Goal: Information Seeking & Learning: Learn about a topic

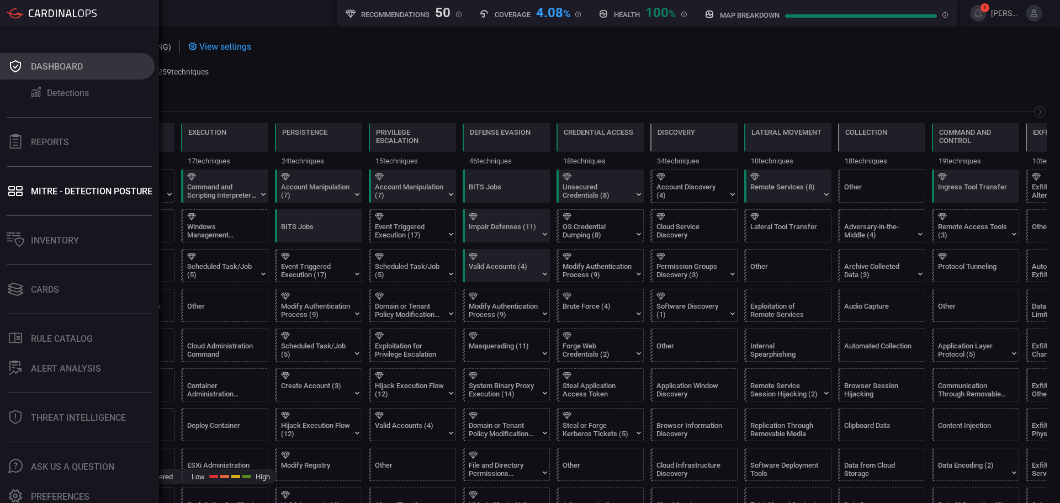
click at [11, 57] on button "Dashboard" at bounding box center [77, 66] width 155 height 26
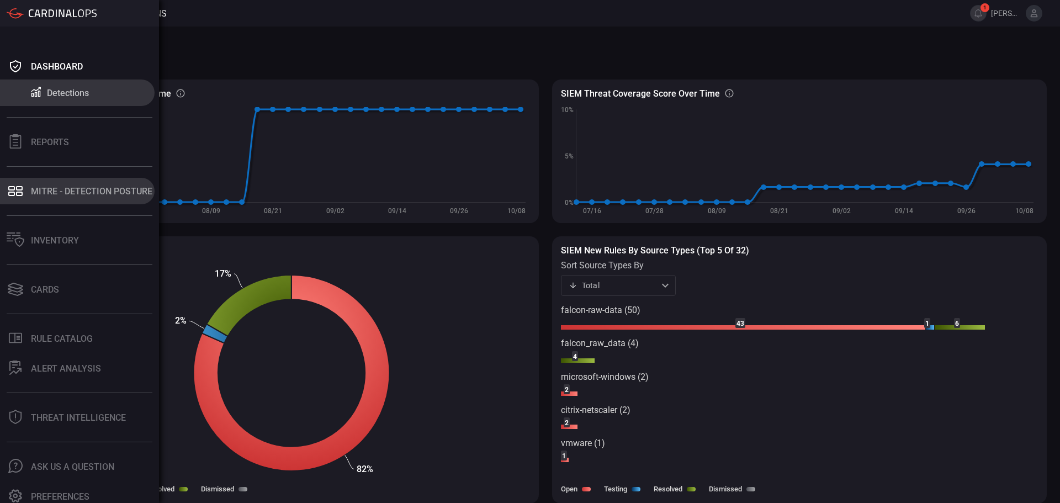
click at [70, 195] on div "MITRE - Detection Posture" at bounding box center [91, 191] width 121 height 10
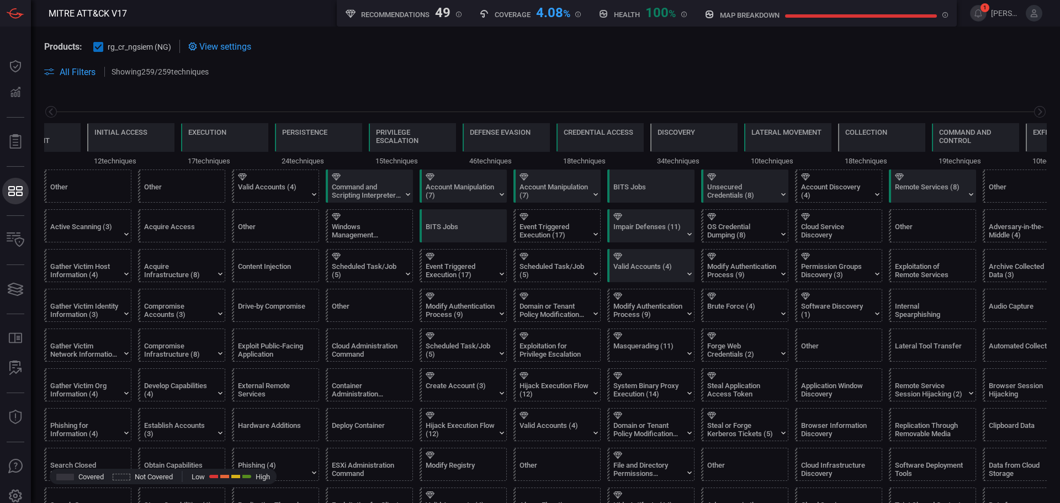
scroll to position [0, 145]
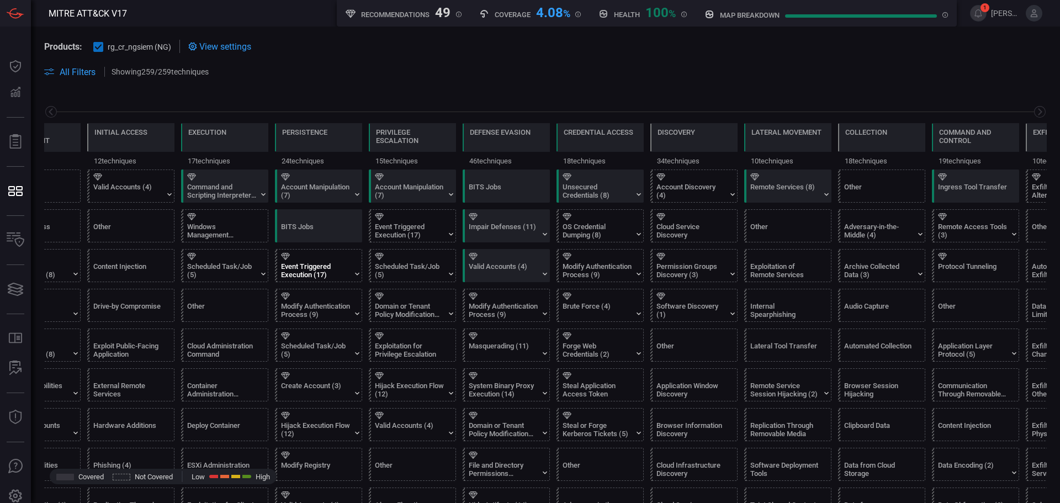
click at [354, 268] on div "Event Triggered Execution (17)" at bounding box center [321, 265] width 87 height 32
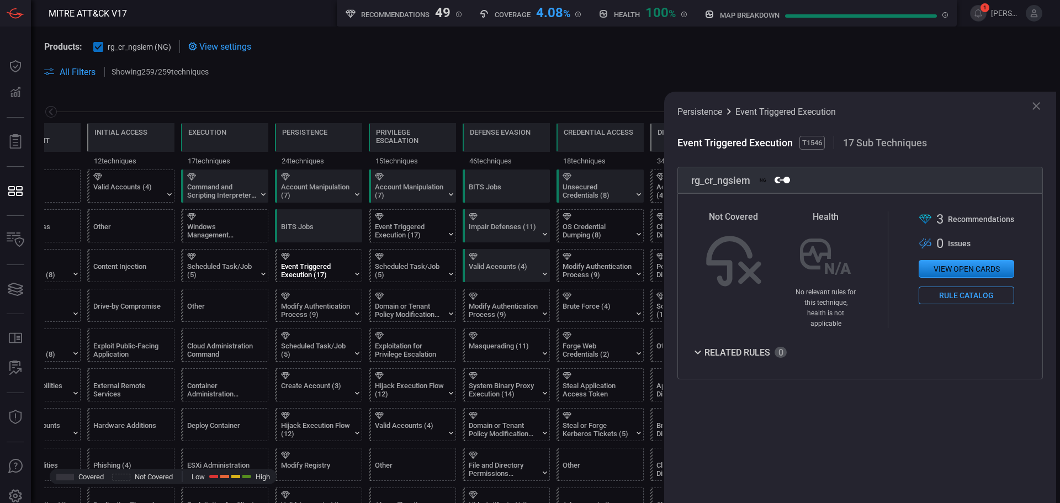
click at [948, 264] on button "View open cards" at bounding box center [966, 269] width 95 height 18
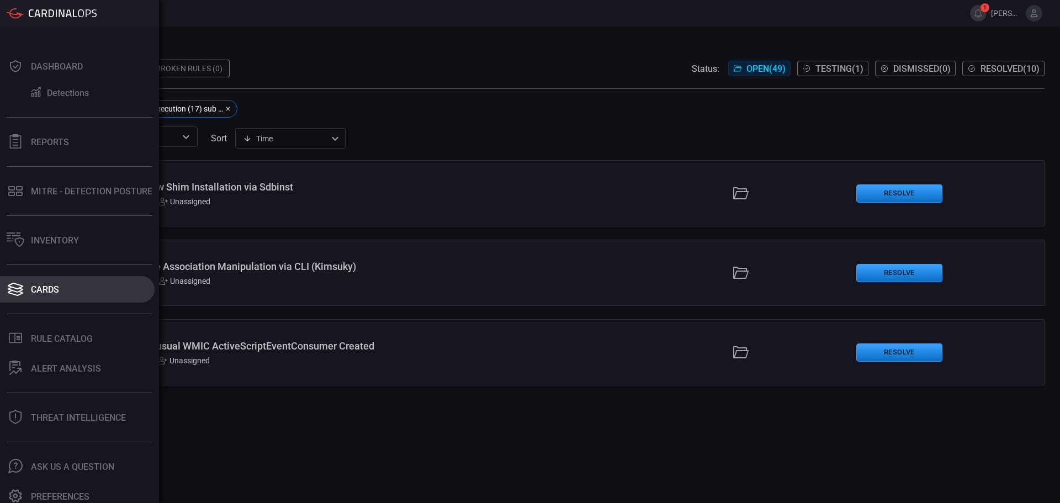
click at [52, 287] on div "Cards" at bounding box center [45, 289] width 28 height 10
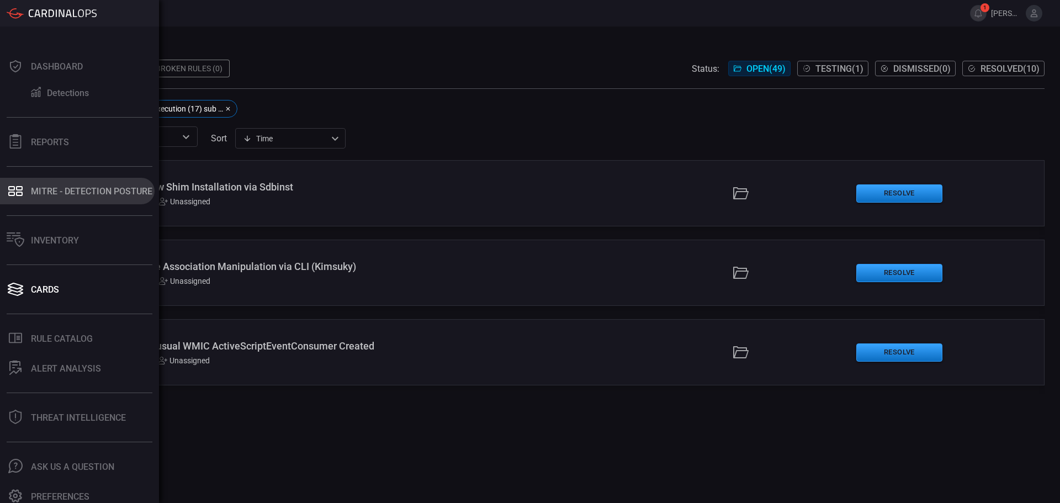
click at [55, 191] on div "MITRE - Detection Posture" at bounding box center [91, 191] width 121 height 10
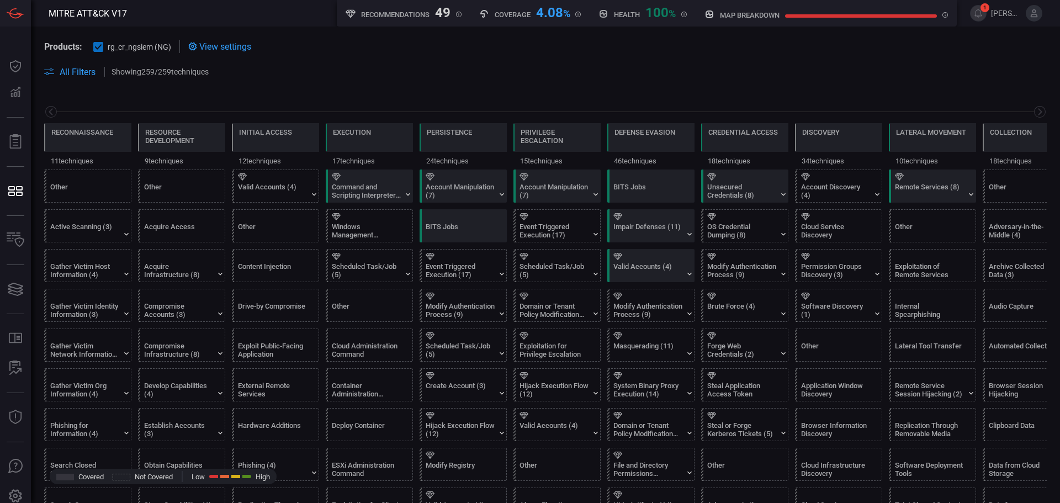
scroll to position [0, 145]
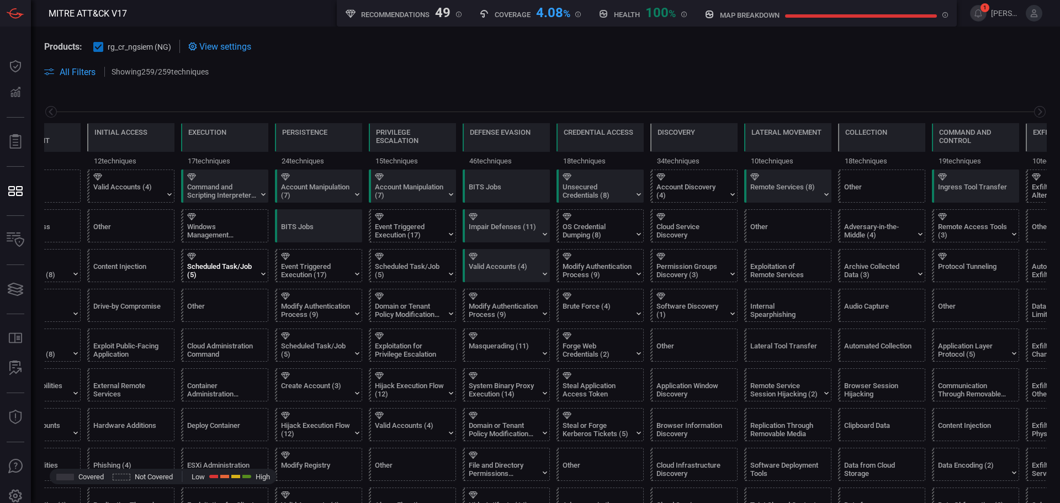
click at [258, 274] on div "Scheduled Task/Job (5)" at bounding box center [227, 265] width 87 height 32
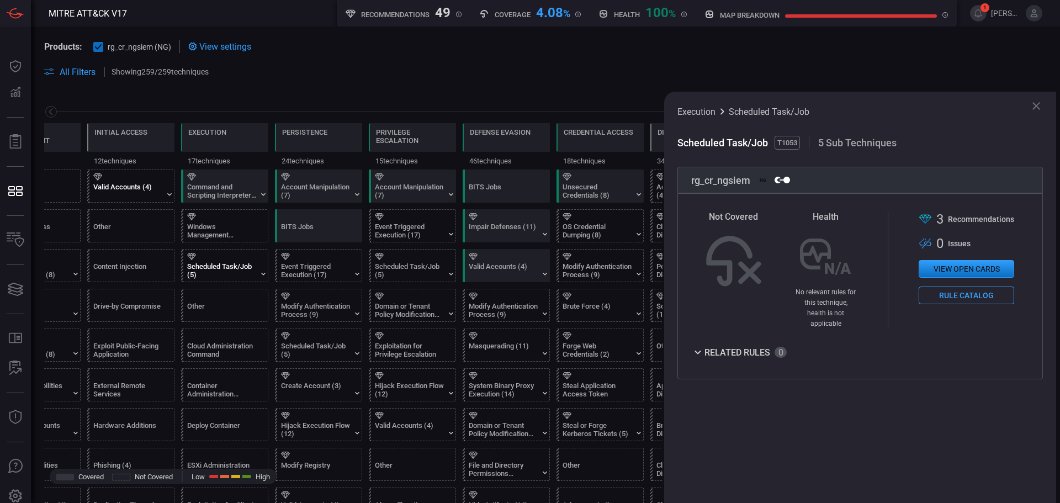
click at [158, 194] on div "Valid Accounts (4)" at bounding box center [127, 191] width 69 height 17
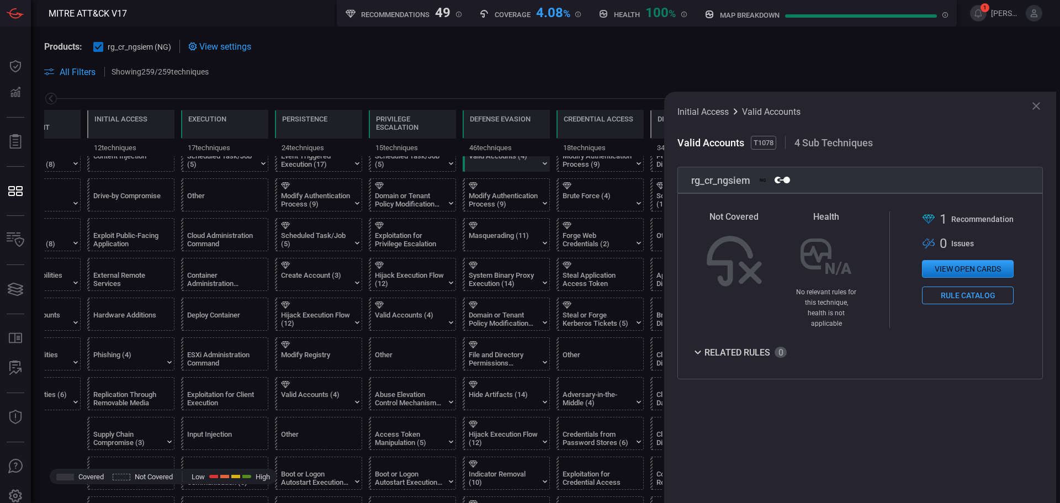
click at [1038, 105] on icon at bounding box center [1035, 105] width 13 height 13
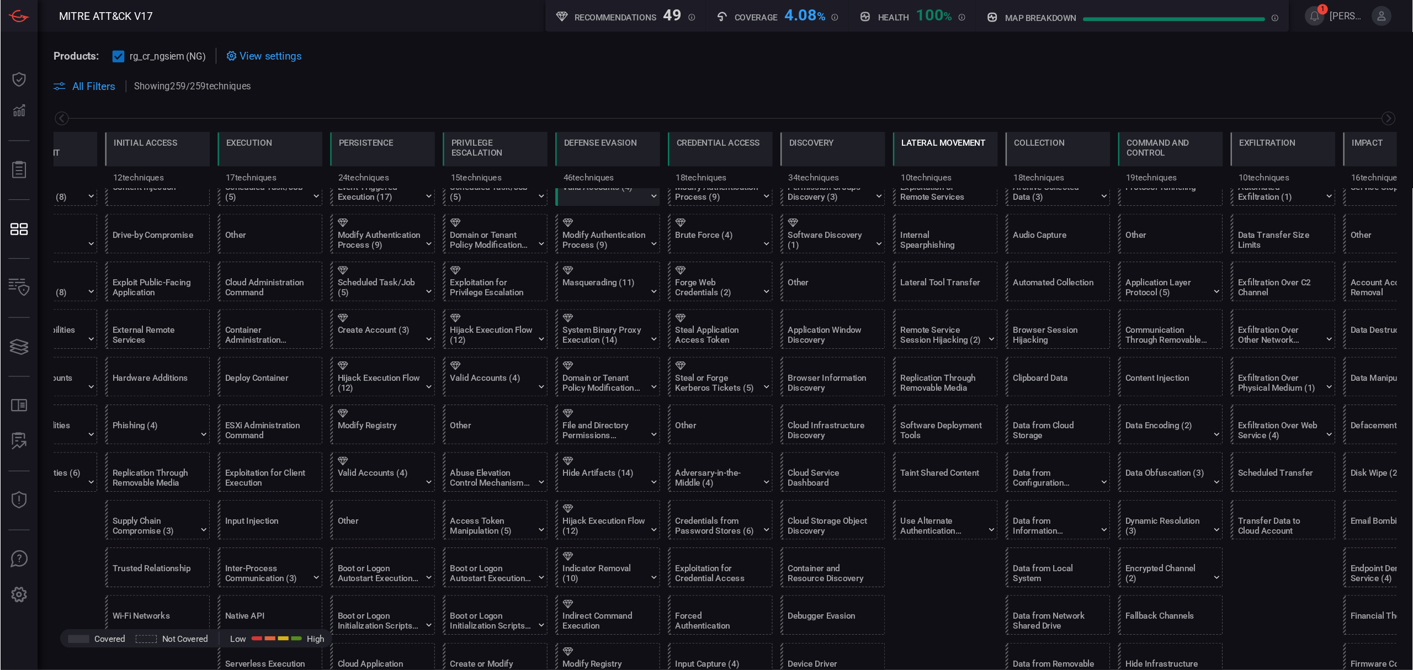
scroll to position [0, 0]
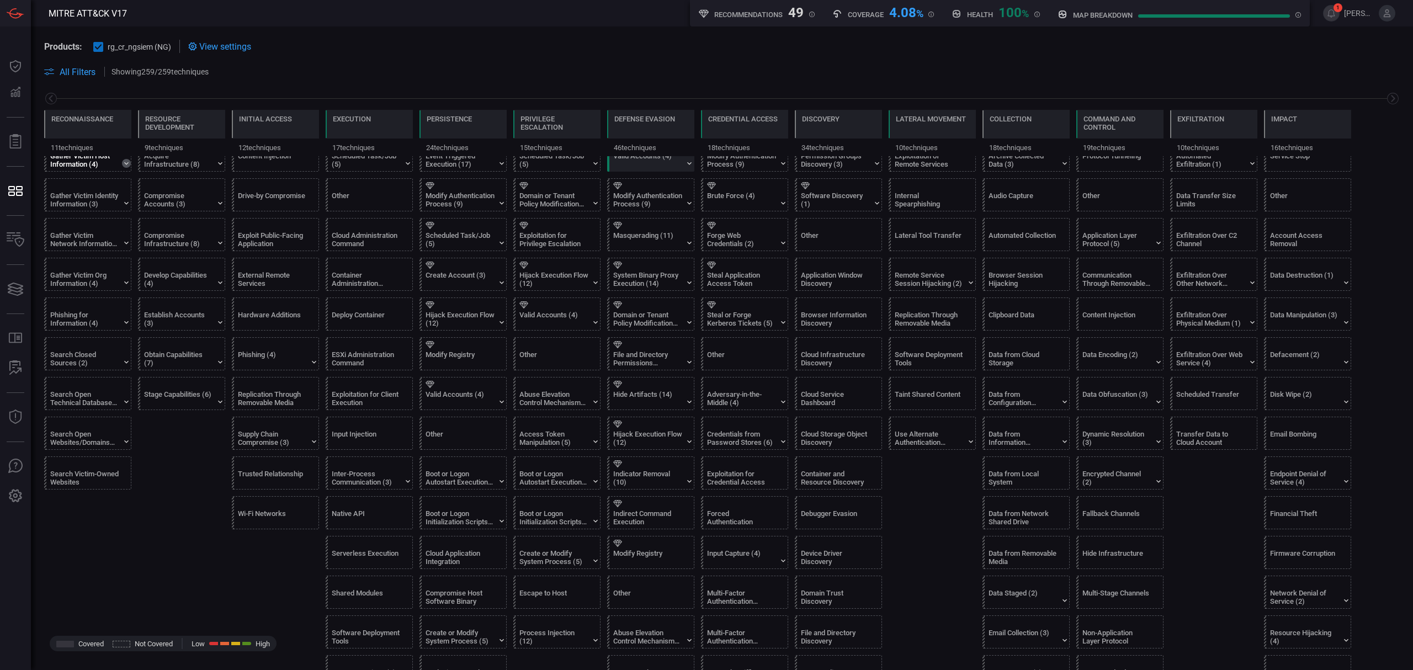
click at [126, 164] on icon at bounding box center [126, 163] width 9 height 9
click at [86, 157] on div "Gather Victim Host Information (4)" at bounding box center [84, 160] width 69 height 17
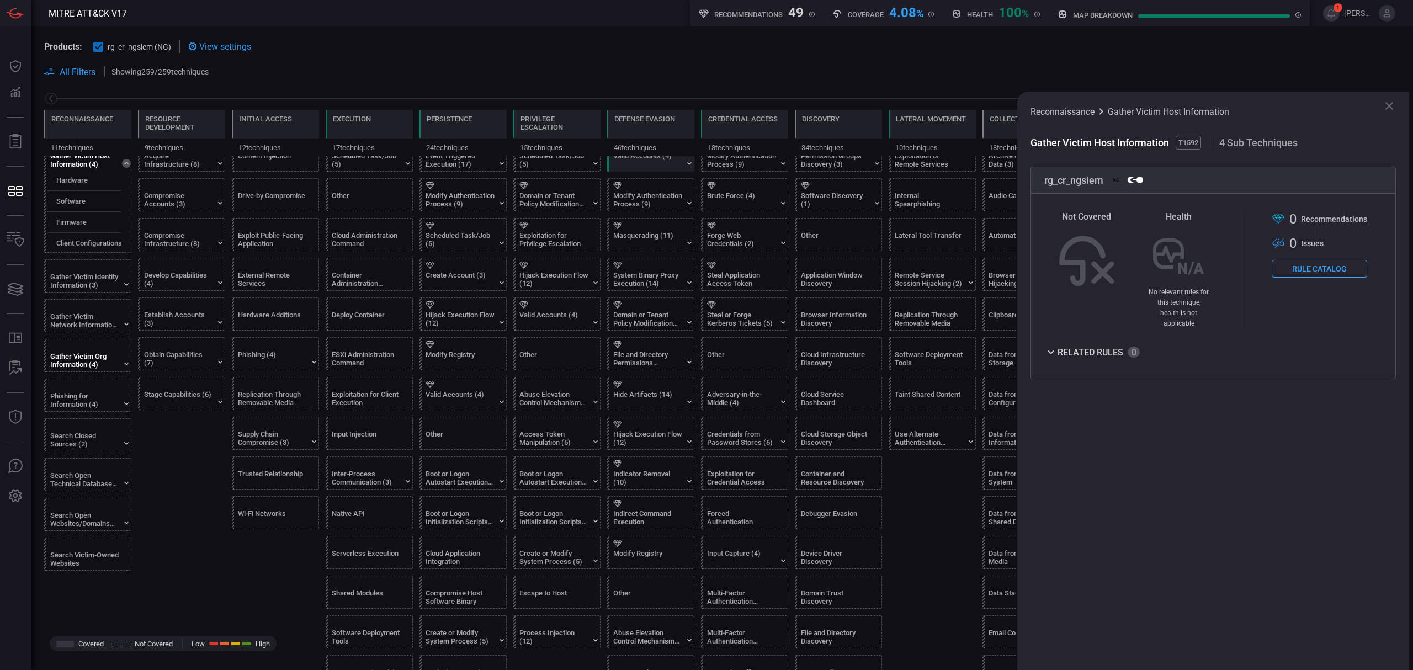
click at [87, 360] on div "Gather Victim Org Information (4)" at bounding box center [84, 360] width 69 height 17
click at [126, 365] on icon at bounding box center [126, 363] width 9 height 9
click at [126, 365] on icon at bounding box center [126, 363] width 4 height 3
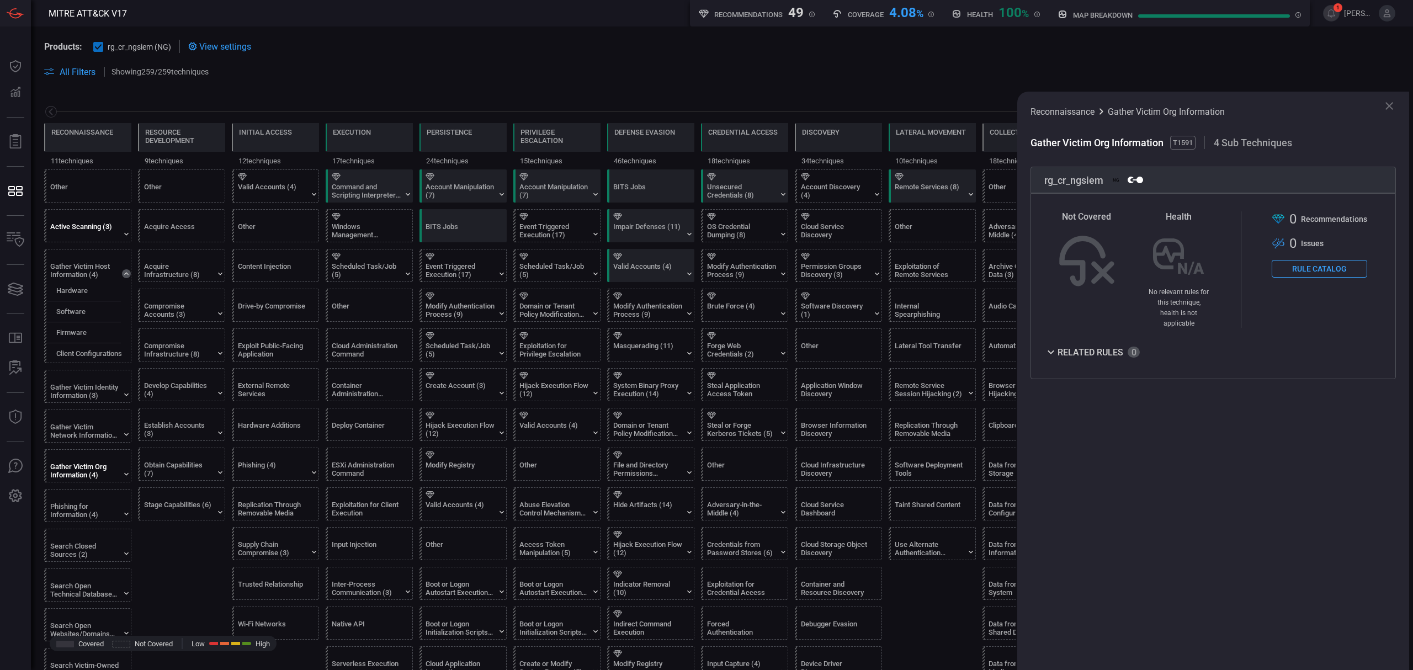
click at [91, 224] on div "Active Scanning (3)" at bounding box center [84, 230] width 69 height 17
click at [97, 502] on div "Phishing for Information (4)" at bounding box center [84, 510] width 69 height 17
click at [222, 433] on icon at bounding box center [220, 432] width 9 height 9
click at [180, 425] on div "Establish Accounts (3)" at bounding box center [178, 429] width 69 height 17
click at [1059, 266] on button "Rule Catalog" at bounding box center [1319, 269] width 95 height 18
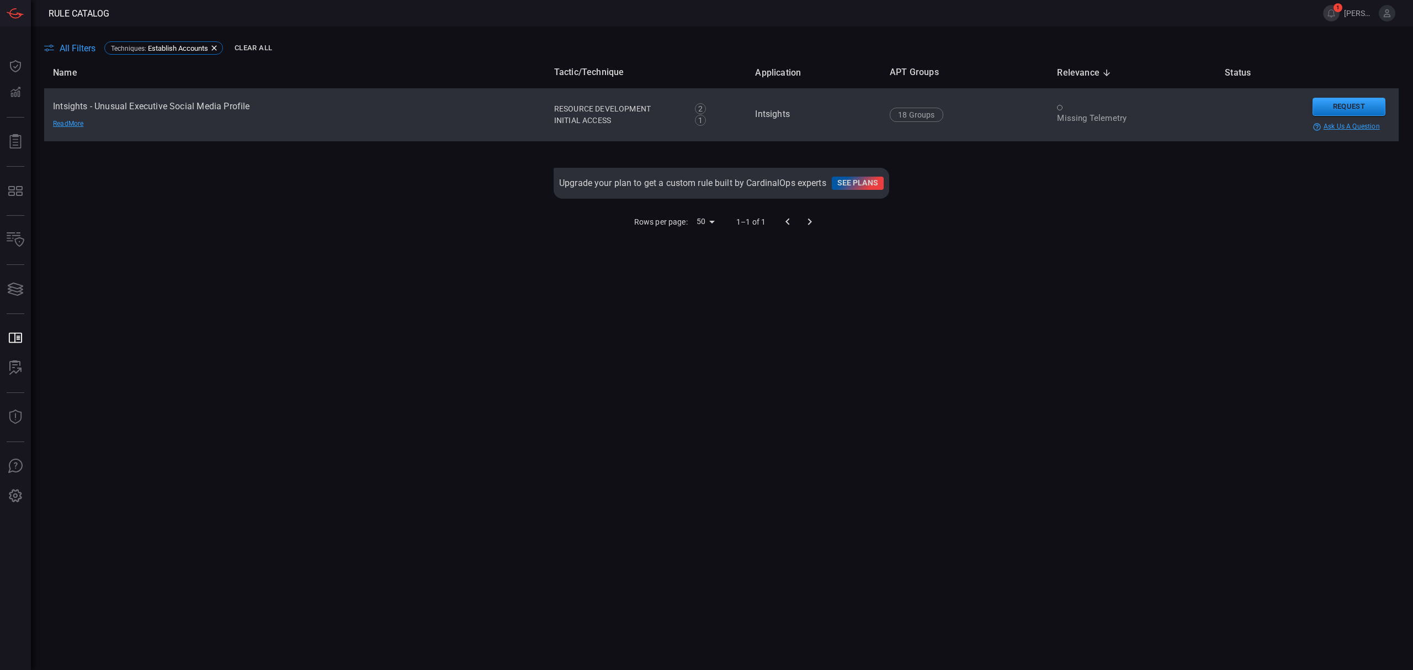
click at [1059, 115] on div "Missing Telemetry" at bounding box center [1132, 119] width 150 height 12
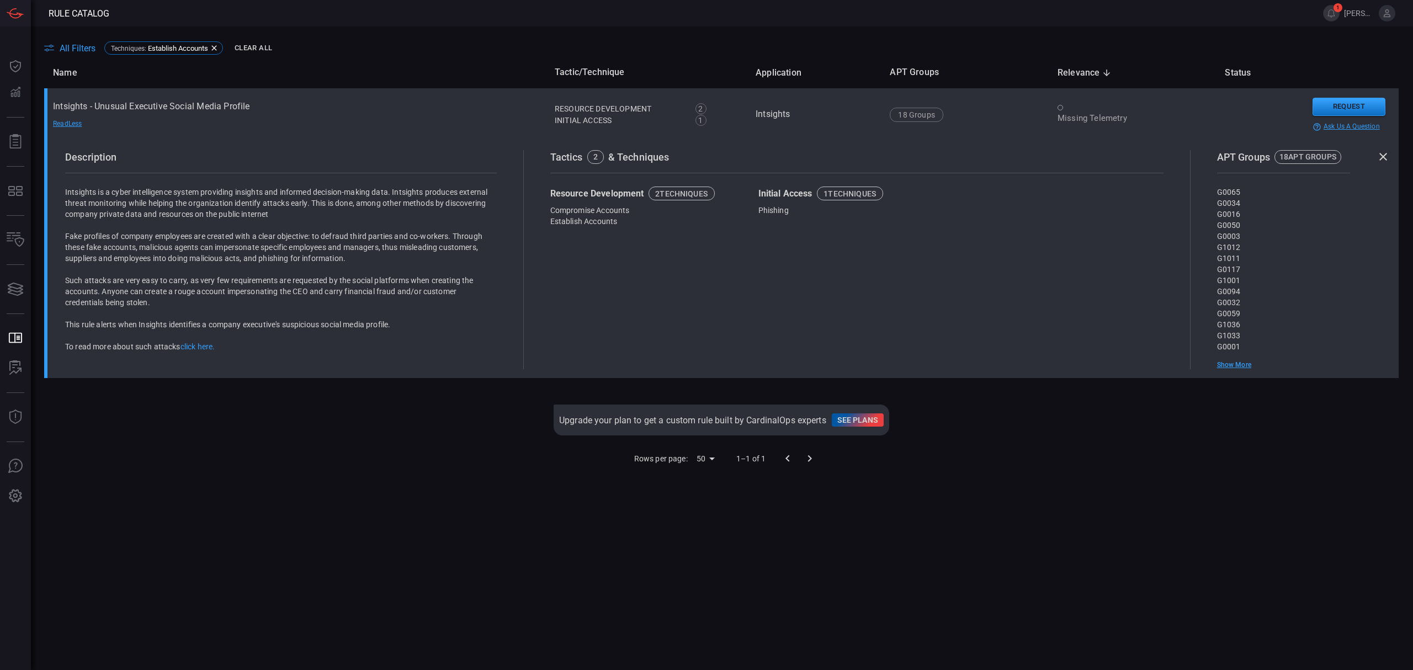
click at [1058, 121] on div "Missing Telemetry" at bounding box center [1133, 119] width 150 height 12
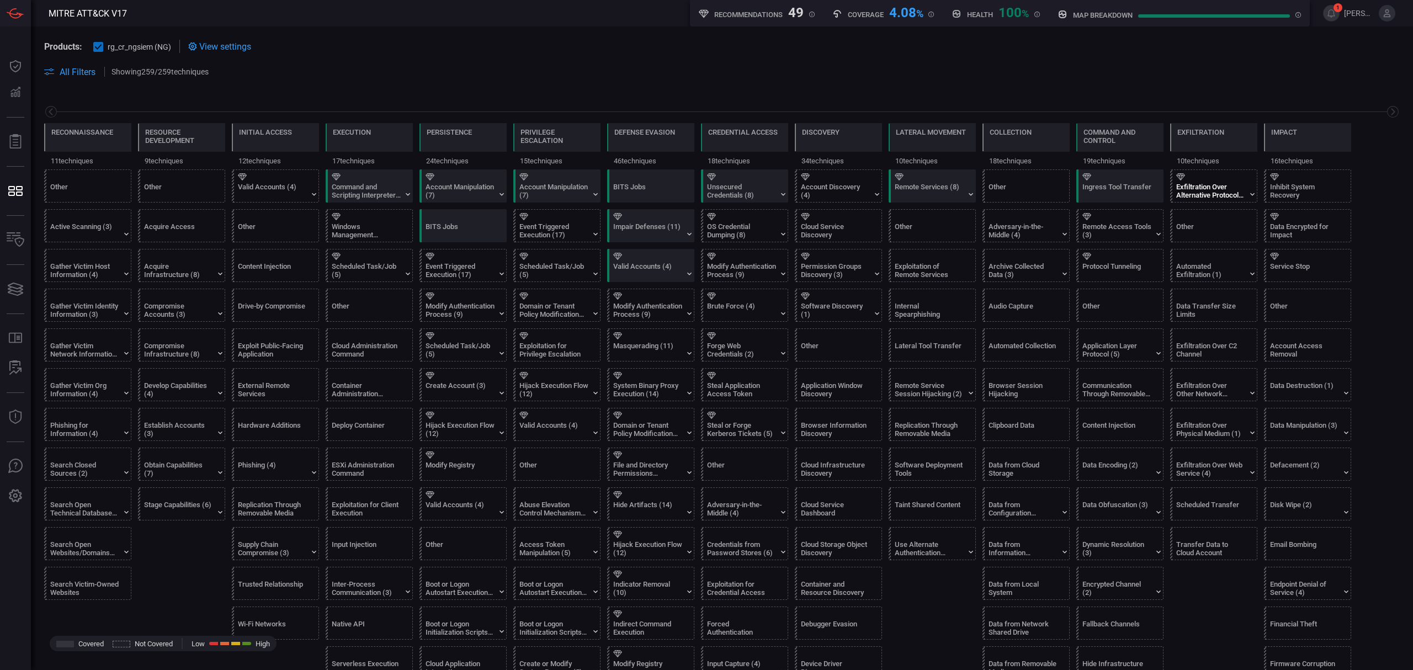
click at [1059, 185] on div "Exfiltration Over Alternative Protocol (3)" at bounding box center [1210, 191] width 69 height 17
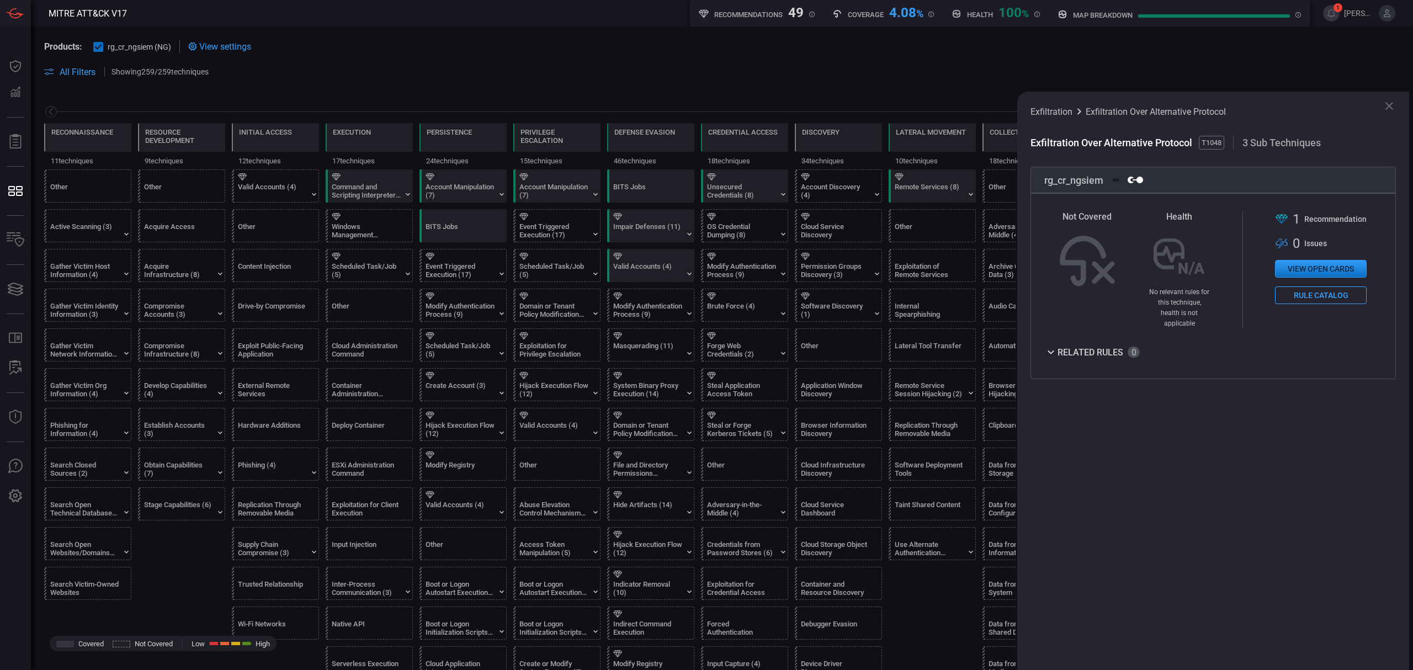
click at [1059, 272] on button "View open cards" at bounding box center [1321, 269] width 92 height 18
